Goal: Information Seeking & Learning: Check status

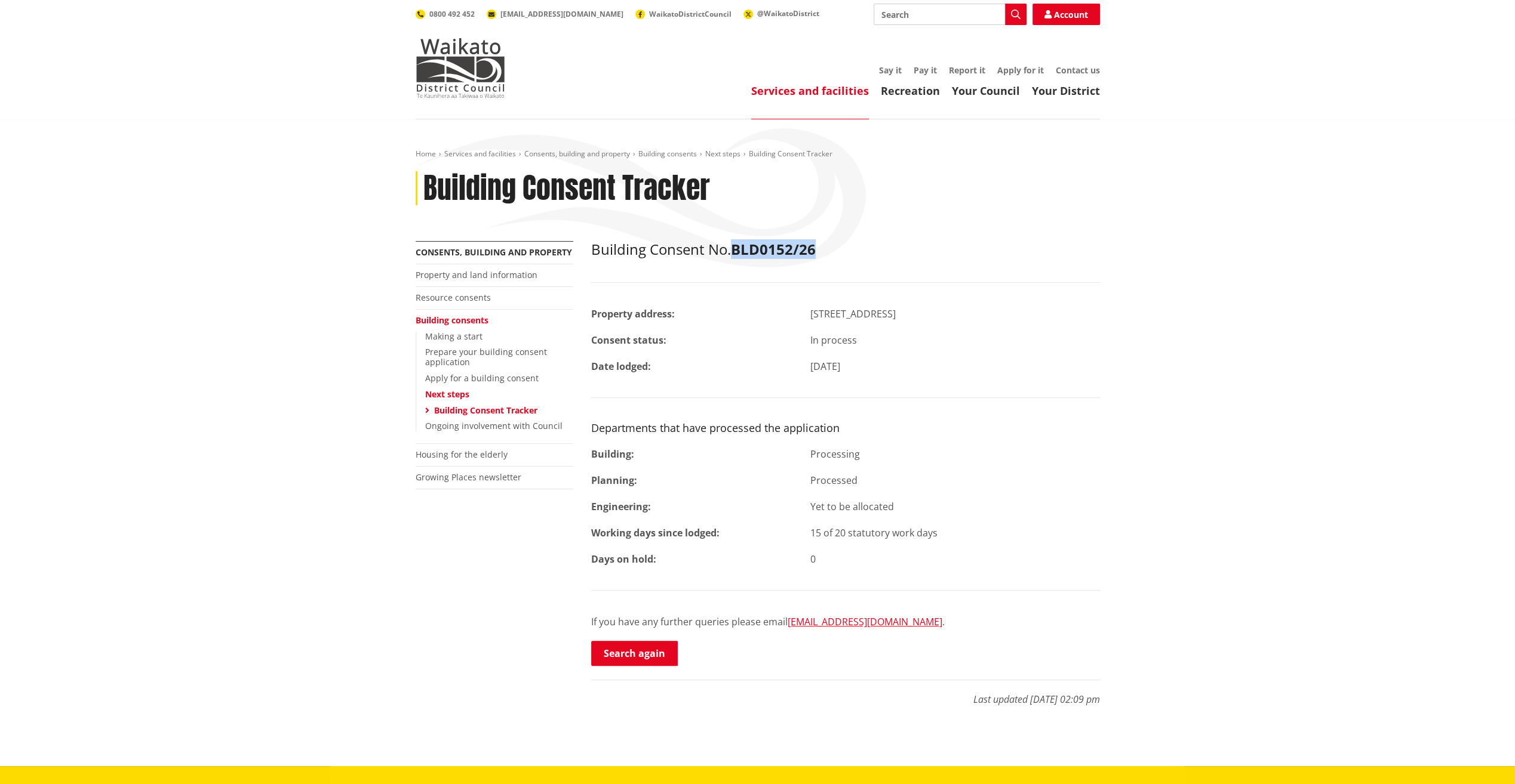
drag, startPoint x: 831, startPoint y: 249, endPoint x: 736, endPoint y: 253, distance: 95.1
click at [736, 253] on h2 "Building Consent No. BLD0152/26" at bounding box center [845, 249] width 509 height 18
copy strong "BLD0152/26"
click at [657, 662] on link "Search again" at bounding box center [634, 654] width 86 height 25
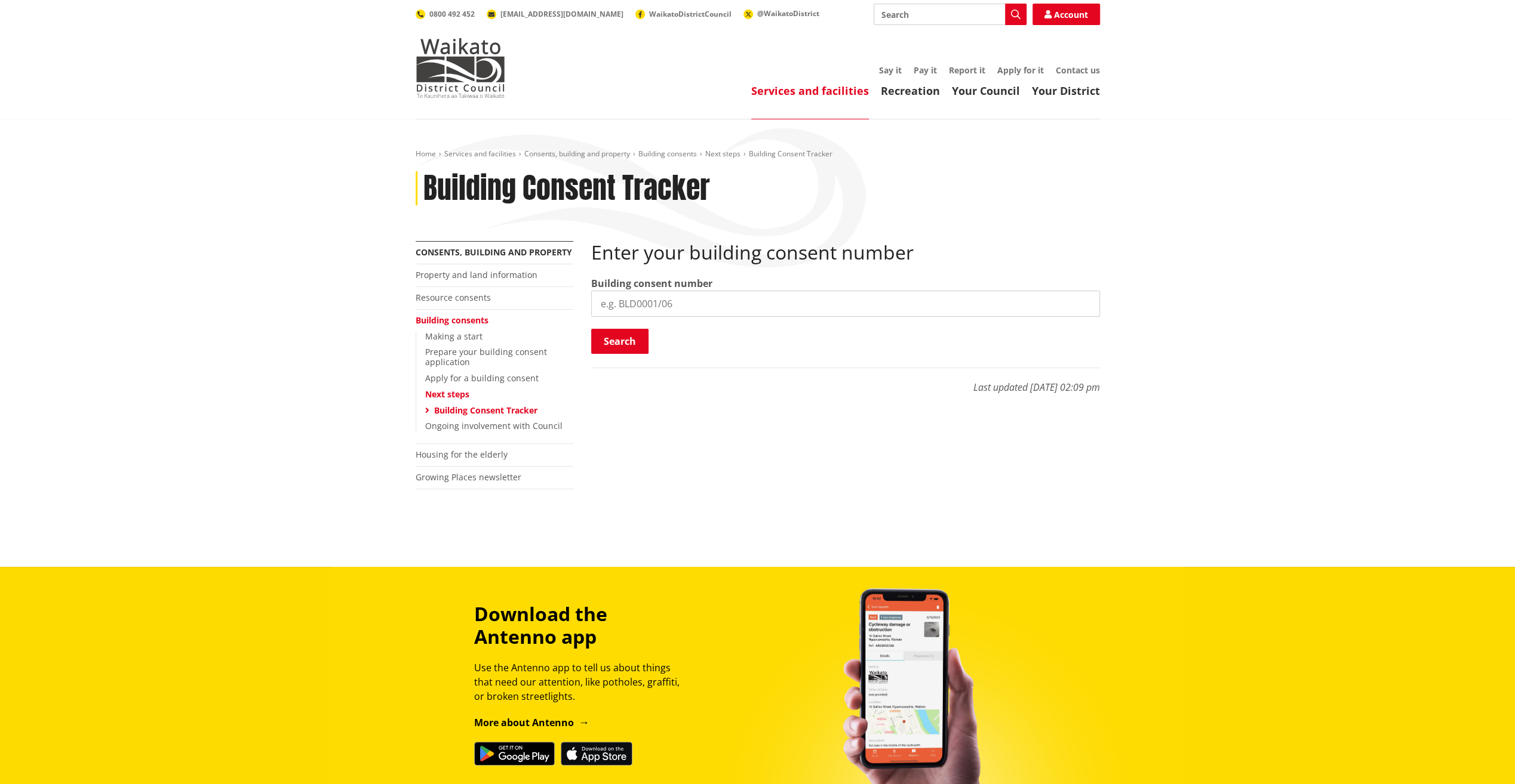
click at [625, 299] on input "search" at bounding box center [845, 303] width 509 height 26
paste input "BLD0152/26"
type input "BLD0152/26"
click at [620, 344] on button "Search" at bounding box center [620, 341] width 58 height 25
